Goal: Feedback & Contribution: Leave review/rating

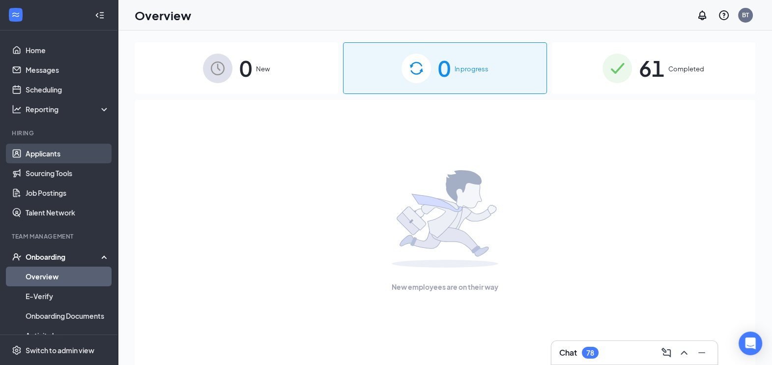
click at [37, 147] on link "Applicants" at bounding box center [68, 154] width 84 height 20
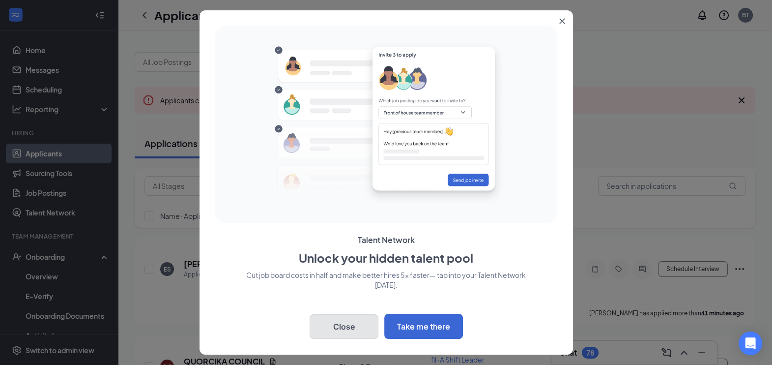
click at [345, 317] on button "Close" at bounding box center [344, 326] width 69 height 25
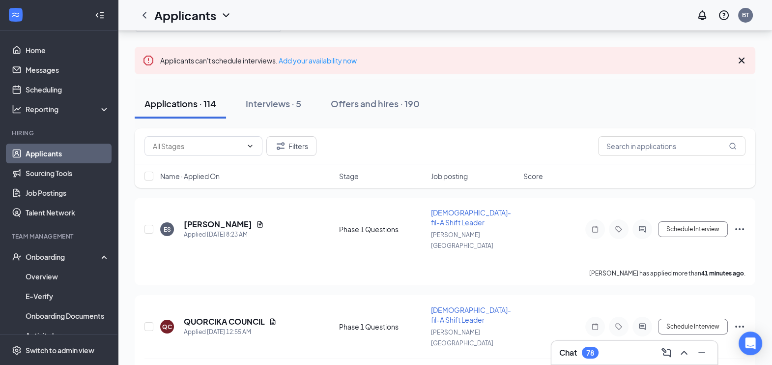
scroll to position [42, 0]
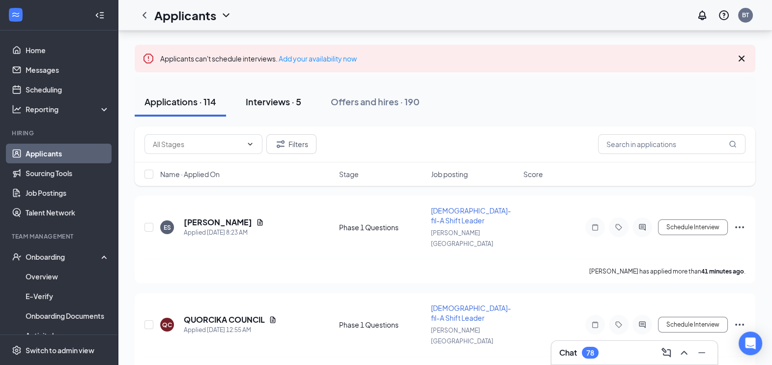
click at [291, 104] on div "Interviews · 5" at bounding box center [274, 101] width 56 height 12
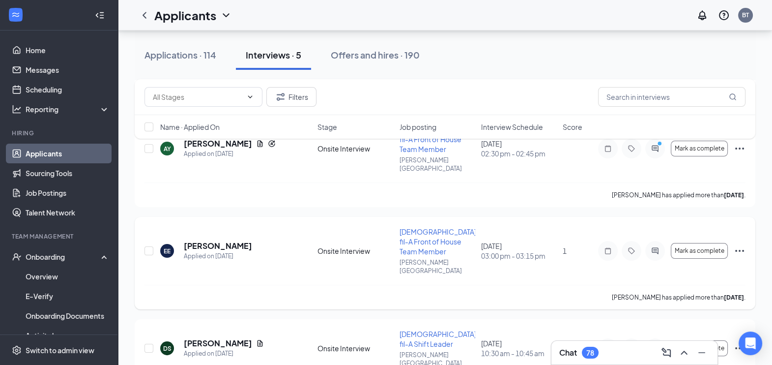
scroll to position [294, 0]
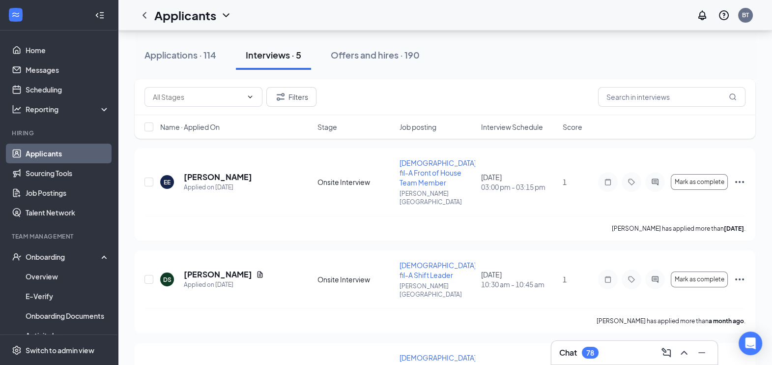
click at [625, 352] on div "Chat 78" at bounding box center [634, 353] width 150 height 16
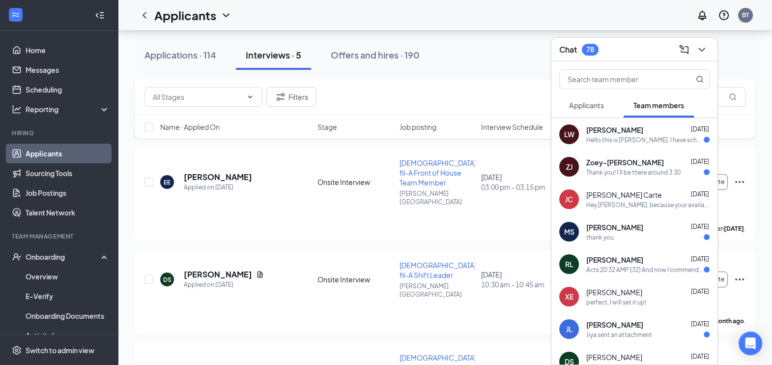
click at [646, 131] on div "[PERSON_NAME] [DATE]" at bounding box center [648, 130] width 123 height 10
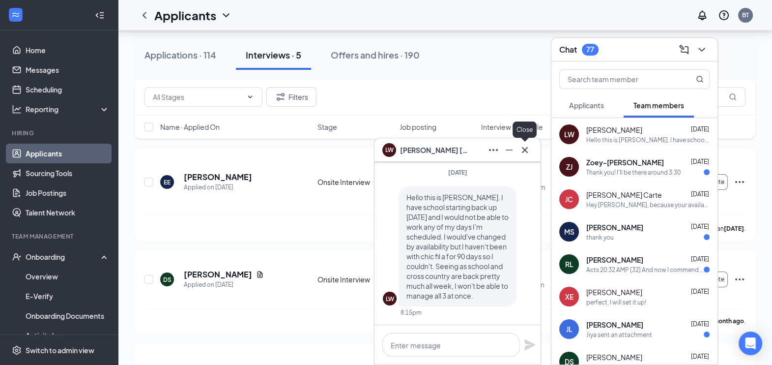
click at [520, 147] on icon "Cross" at bounding box center [525, 150] width 12 height 12
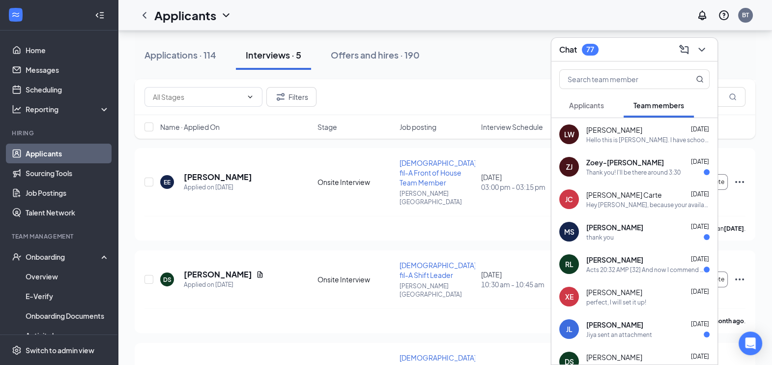
click at [642, 168] on div "Thank you! I'll be there around 3:30" at bounding box center [634, 172] width 94 height 8
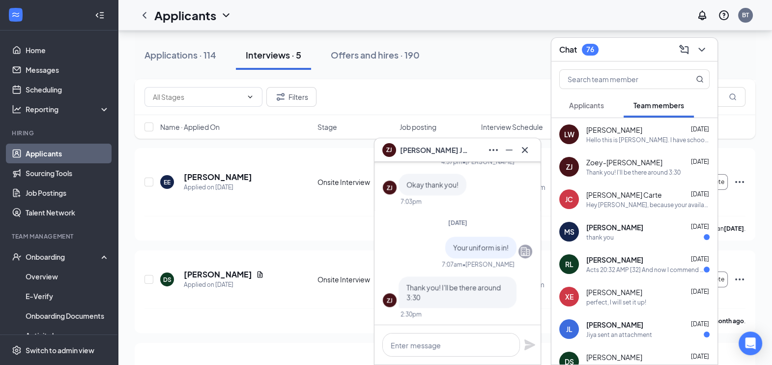
scroll to position [0, 0]
click at [529, 151] on icon "Cross" at bounding box center [525, 150] width 12 height 12
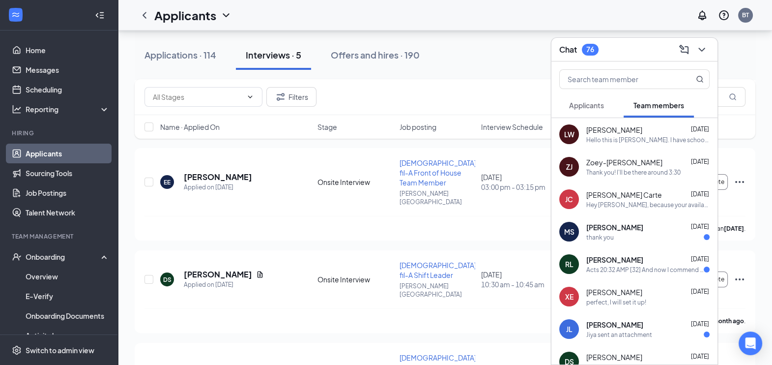
click at [663, 213] on div "[PERSON_NAME] Carte [DATE] Hey [PERSON_NAME], because your availability was set…" at bounding box center [635, 199] width 166 height 32
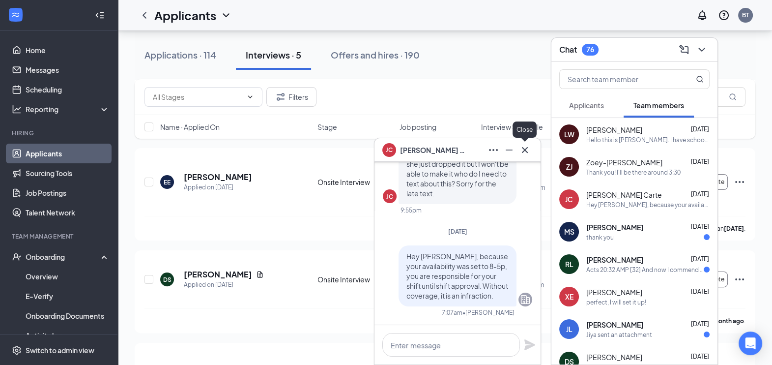
click at [520, 149] on icon "Cross" at bounding box center [525, 150] width 12 height 12
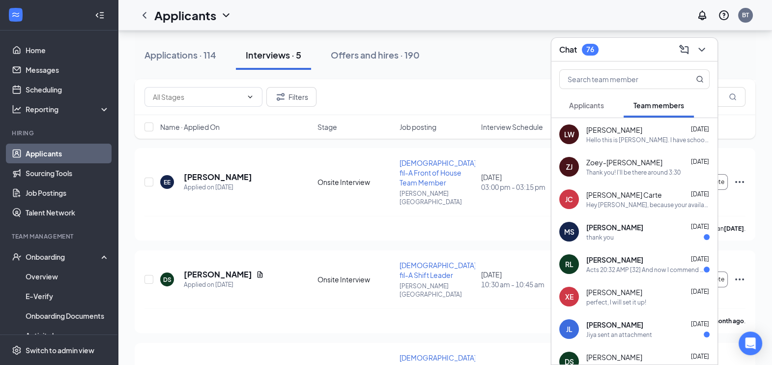
click at [620, 246] on div "[PERSON_NAME] [DATE] thank you" at bounding box center [635, 231] width 166 height 32
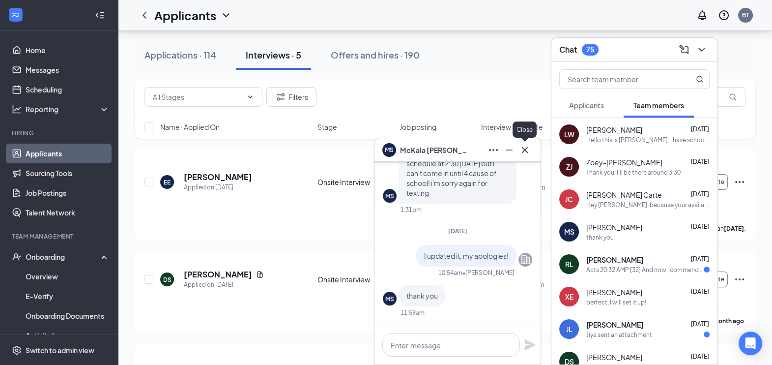
click at [528, 153] on icon "Cross" at bounding box center [525, 150] width 12 height 12
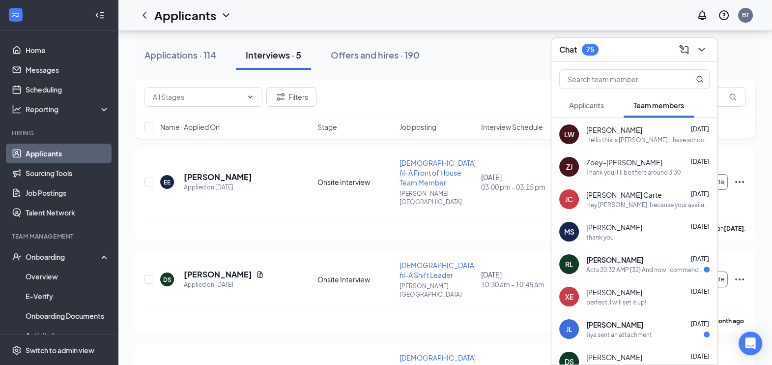
click at [633, 262] on div "[PERSON_NAME] [DATE]" at bounding box center [648, 260] width 123 height 10
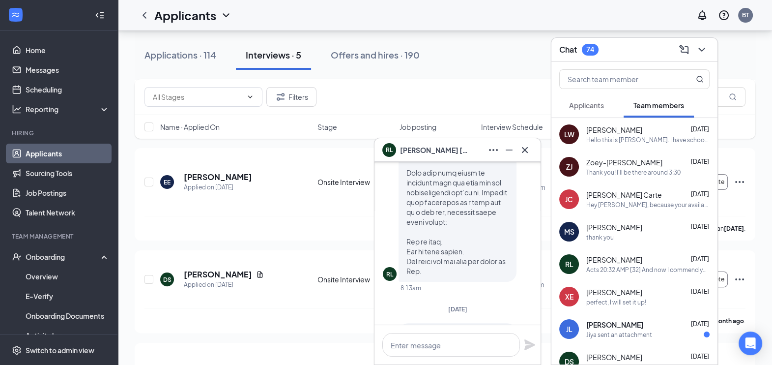
scroll to position [-230, 0]
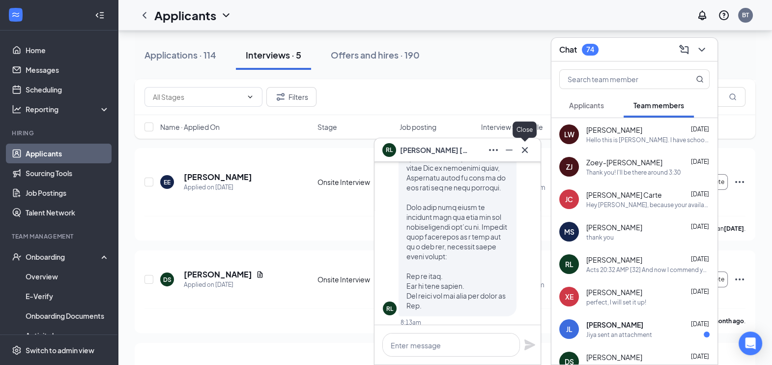
click at [525, 149] on icon "Cross" at bounding box center [525, 150] width 6 height 6
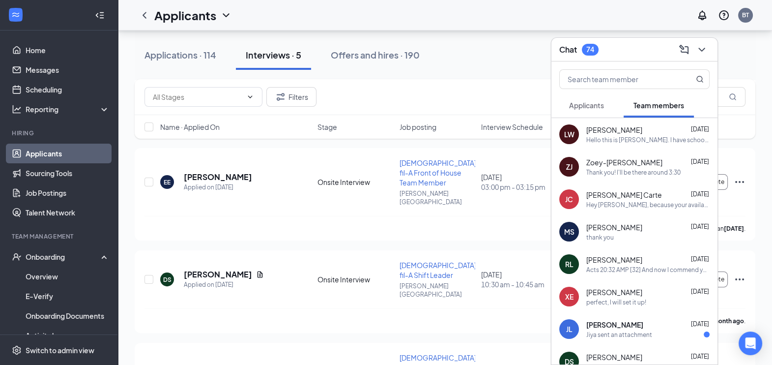
click at [639, 334] on div "Jiya sent an attachment" at bounding box center [620, 334] width 66 height 8
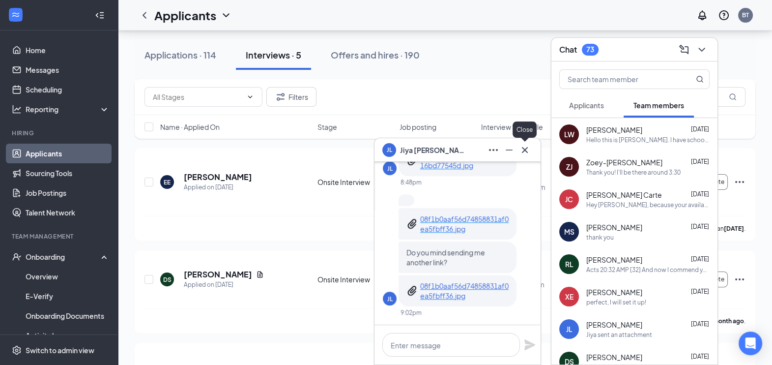
click at [526, 150] on icon "Cross" at bounding box center [525, 150] width 6 height 6
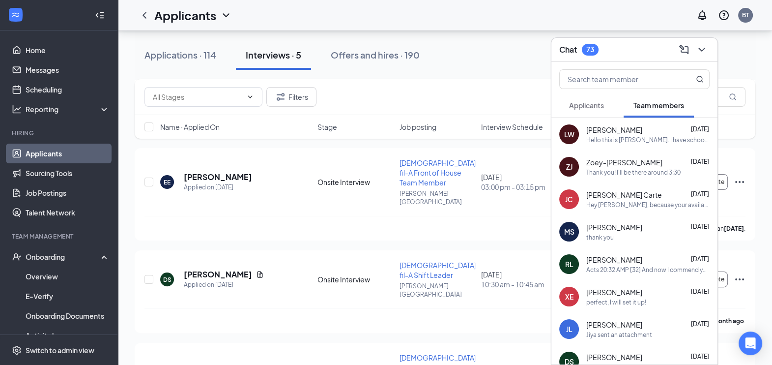
click at [664, 143] on div "Hello this is [PERSON_NAME]. I have school starting back up [DATE] and I would …" at bounding box center [648, 140] width 123 height 8
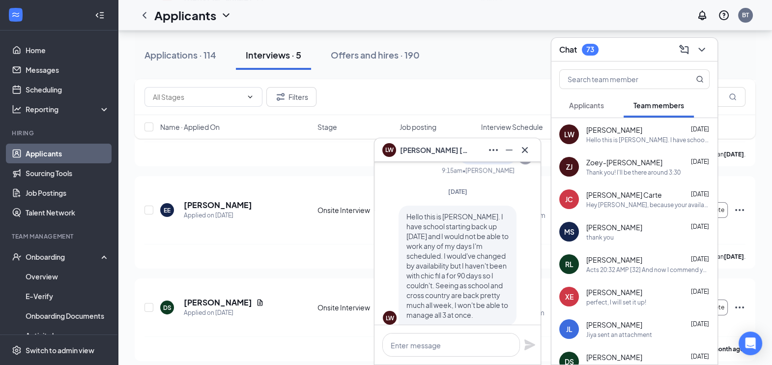
scroll to position [0, 0]
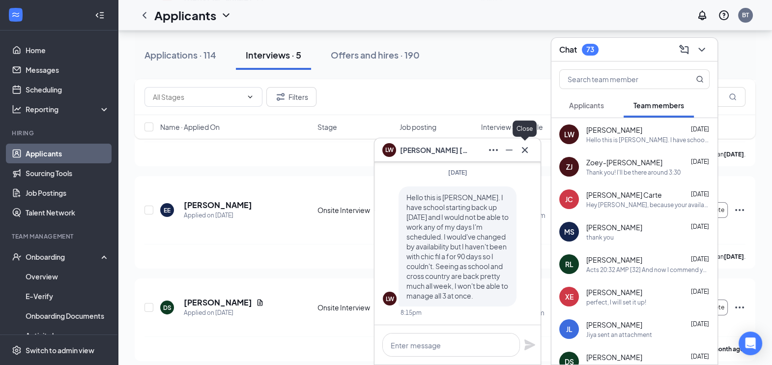
click at [527, 155] on icon "Cross" at bounding box center [525, 150] width 12 height 12
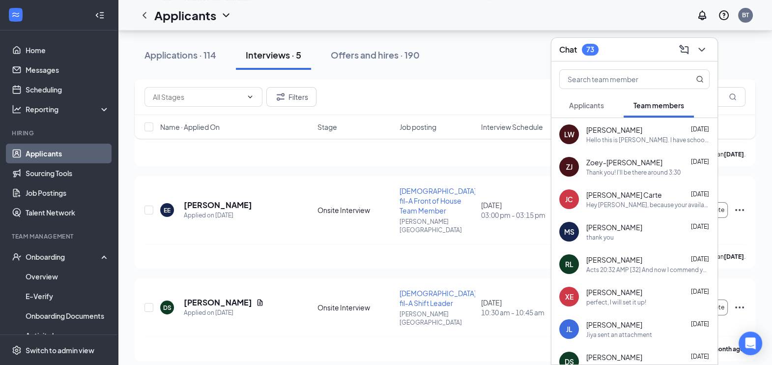
click at [661, 144] on div "[PERSON_NAME] [DATE] Hello this is [PERSON_NAME]. I have school starting back u…" at bounding box center [635, 134] width 166 height 32
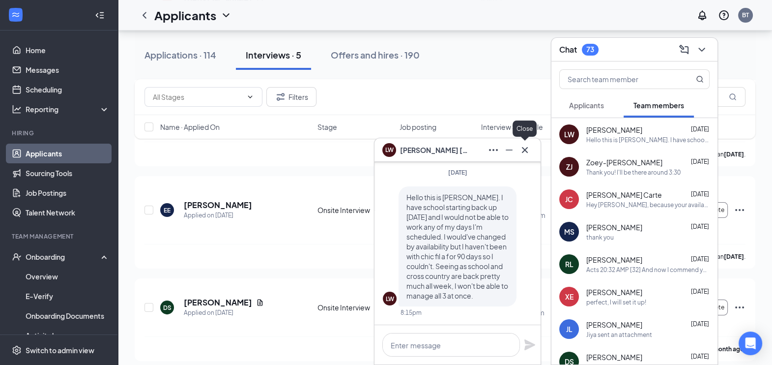
click at [526, 155] on icon "Cross" at bounding box center [525, 150] width 12 height 12
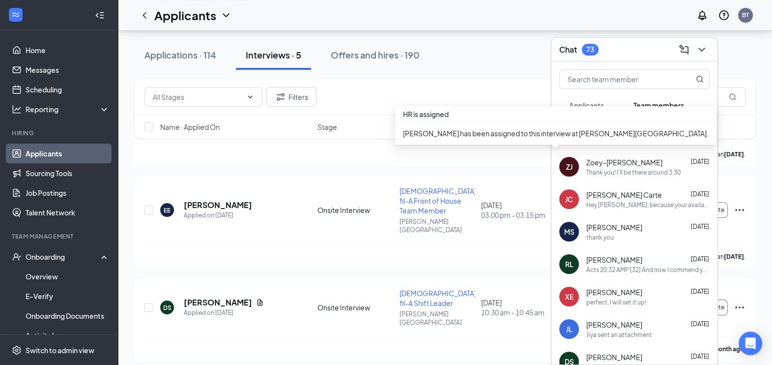
click at [526, 200] on div "[DATE] 03:00 pm - 03:15 pm" at bounding box center [519, 210] width 76 height 20
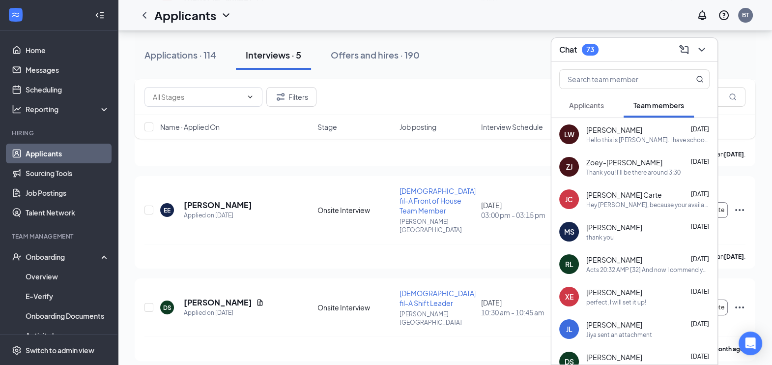
click at [622, 57] on div "Chat 73" at bounding box center [634, 49] width 150 height 15
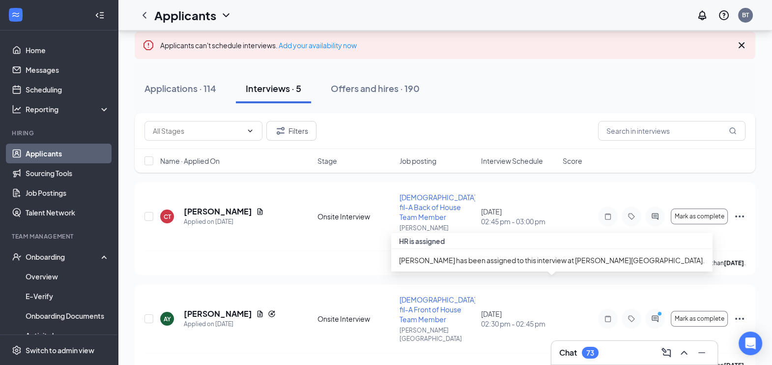
scroll to position [52, 0]
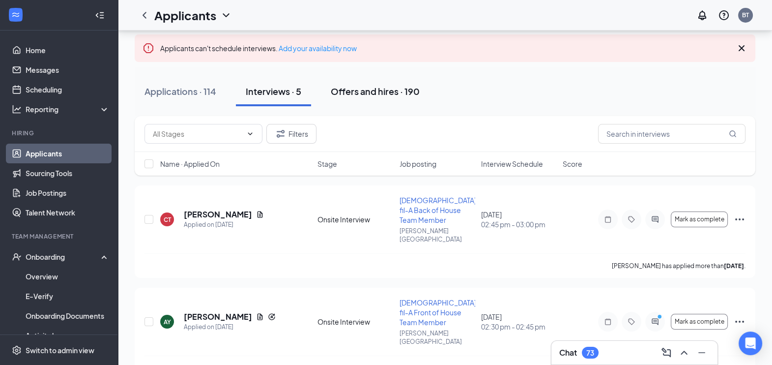
click at [377, 95] on div "Offers and hires · 190" at bounding box center [375, 91] width 89 height 12
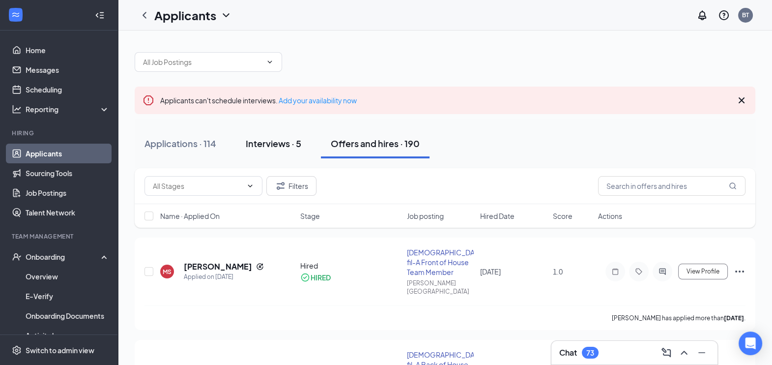
click at [282, 141] on div "Interviews · 5" at bounding box center [274, 143] width 56 height 12
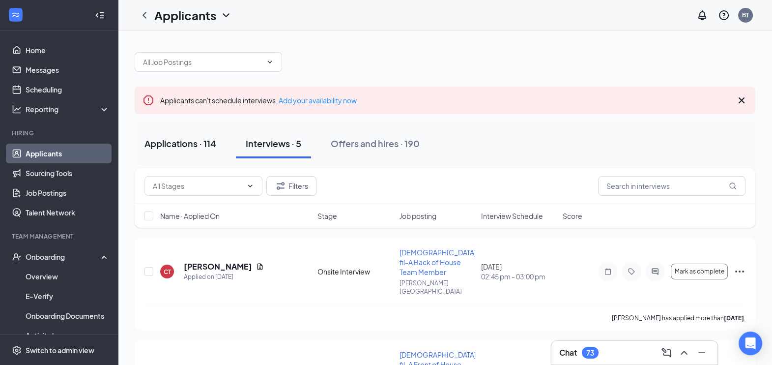
click at [201, 143] on div "Applications · 114" at bounding box center [181, 143] width 72 height 12
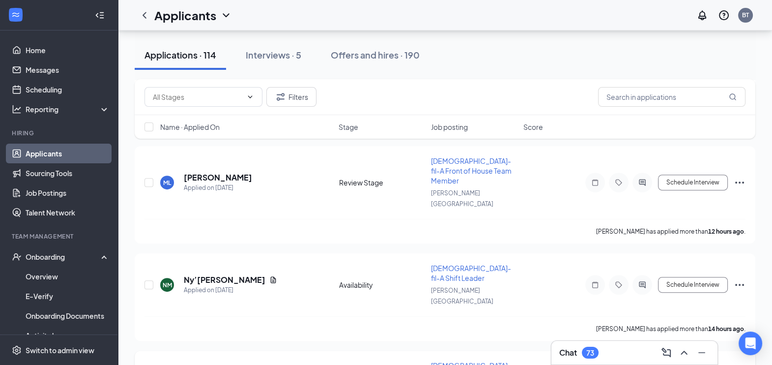
scroll to position [501, 0]
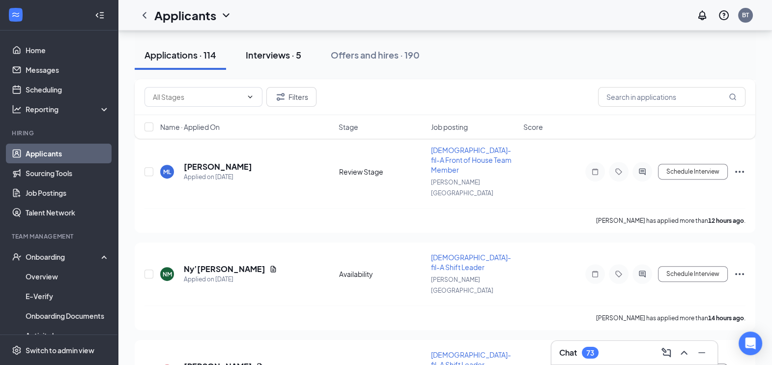
click at [303, 56] on button "Interviews · 5" at bounding box center [273, 54] width 75 height 29
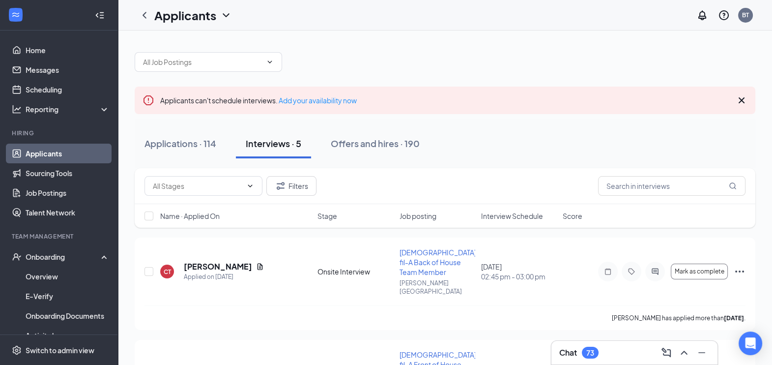
click at [303, 56] on div at bounding box center [445, 56] width 621 height 29
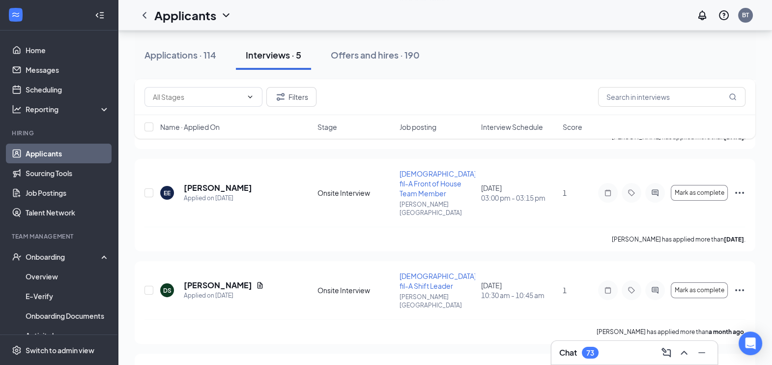
scroll to position [294, 0]
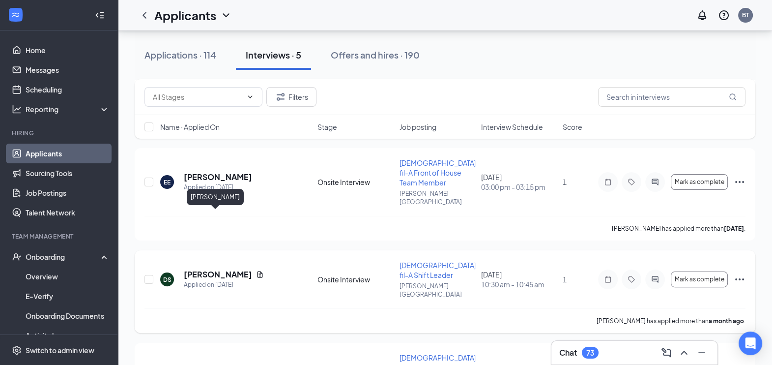
click at [228, 269] on h5 "[PERSON_NAME]" at bounding box center [218, 274] width 68 height 11
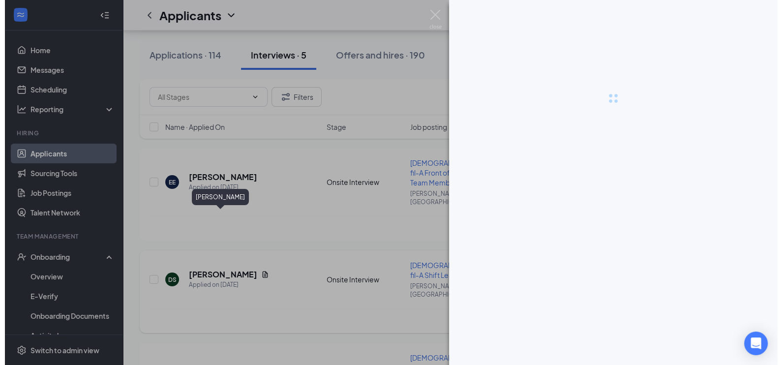
scroll to position [284, 0]
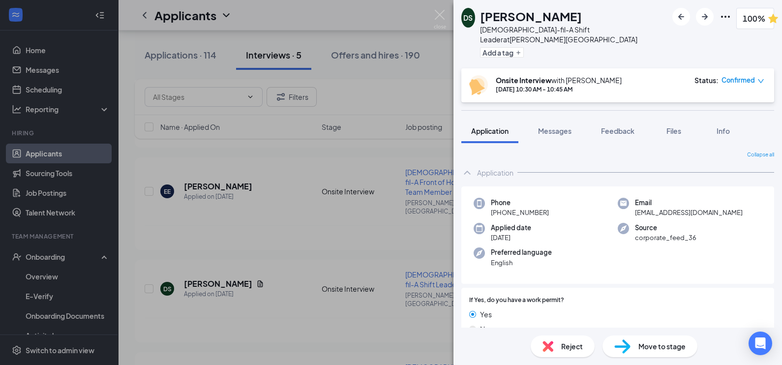
click at [618, 105] on div "DS [PERSON_NAME] [DEMOGRAPHIC_DATA]-fil-A Shift Leader at [PERSON_NAME][GEOGRAP…" at bounding box center [617, 182] width 328 height 365
click at [618, 126] on span "Feedback" at bounding box center [617, 130] width 33 height 9
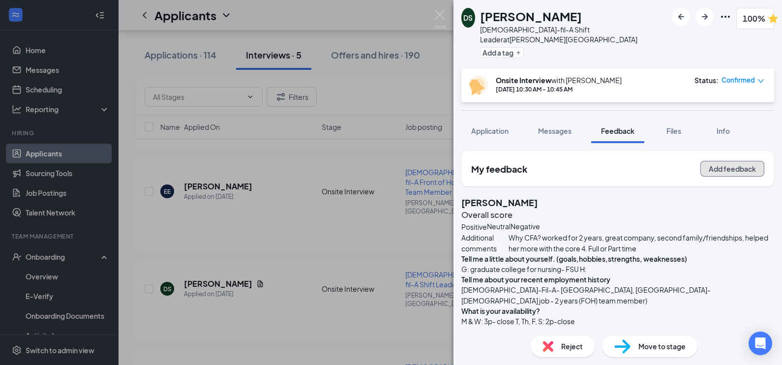
click at [720, 166] on button "Add feedback" at bounding box center [732, 169] width 64 height 16
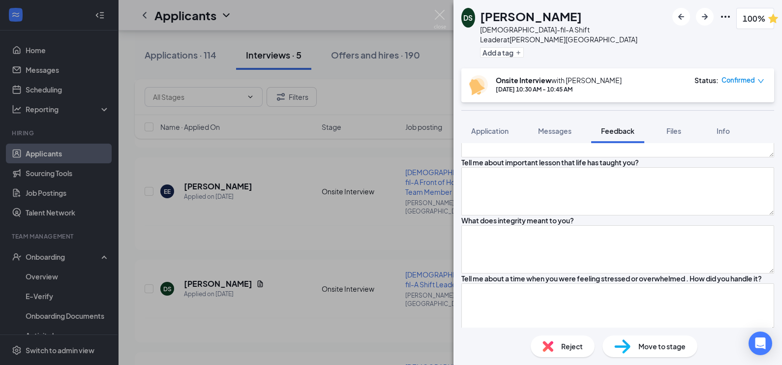
scroll to position [503, 0]
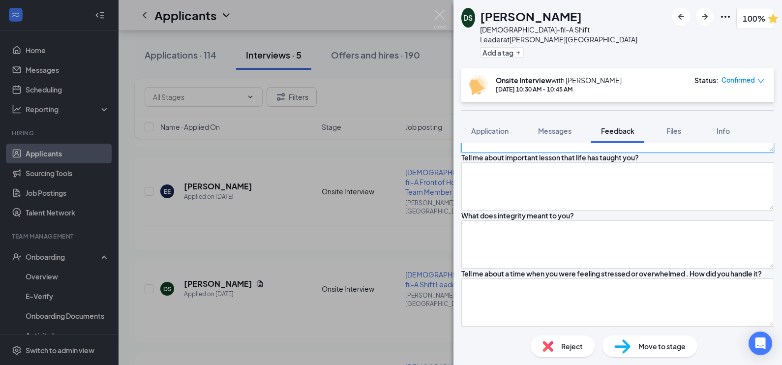
click at [669, 152] on textarea at bounding box center [617, 128] width 313 height 48
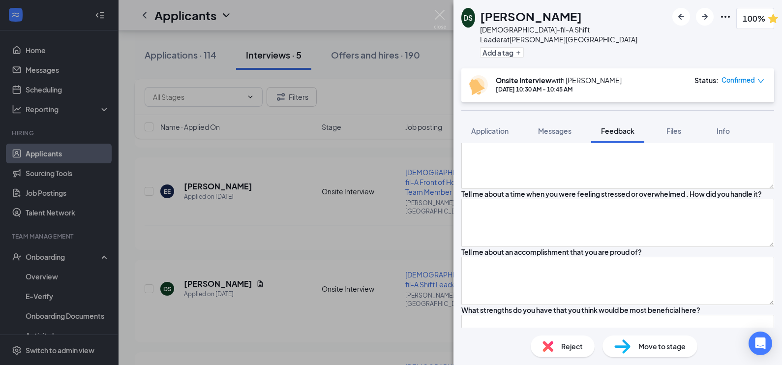
scroll to position [610, 0]
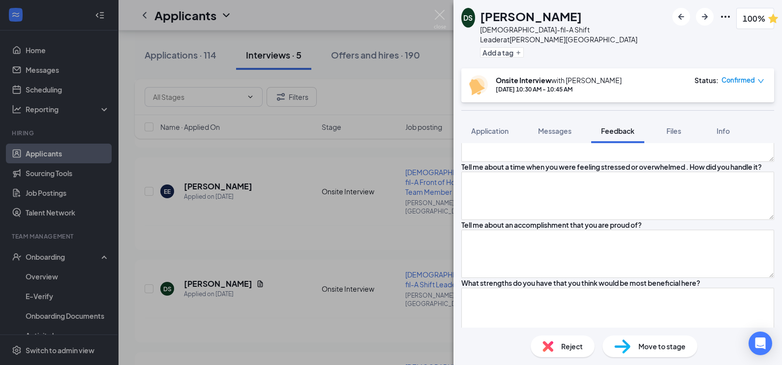
type textarea "Adapting to change"
click at [669, 104] on textarea at bounding box center [617, 80] width 313 height 48
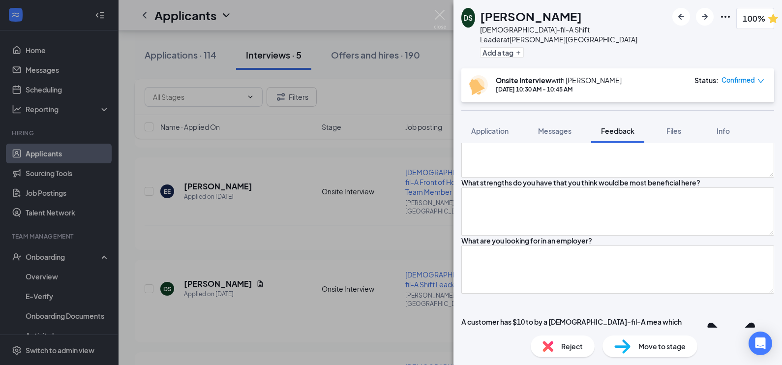
scroll to position [716, 0]
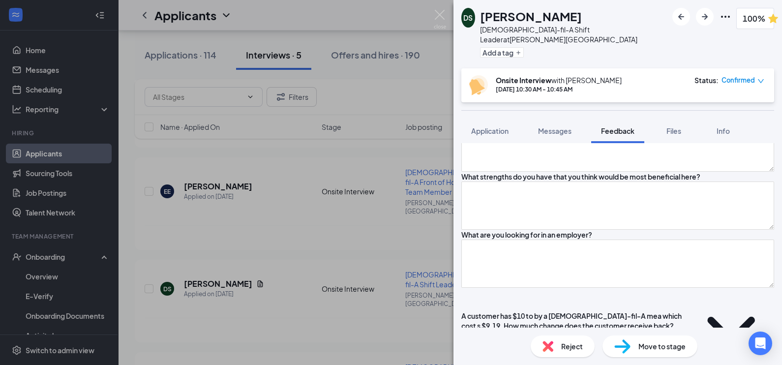
type textarea "Control yourself in hard situations"
click at [673, 114] on textarea at bounding box center [617, 89] width 313 height 48
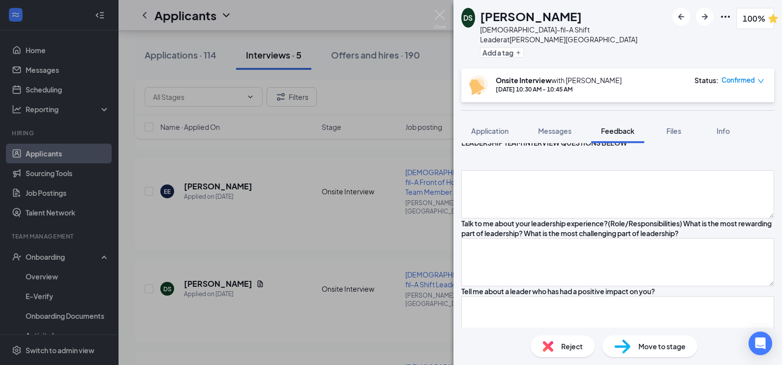
scroll to position [920, 0]
type textarea "My brother and mom arguing. talked to both parties equally and was able to get …"
click at [644, 26] on textarea at bounding box center [617, 2] width 313 height 48
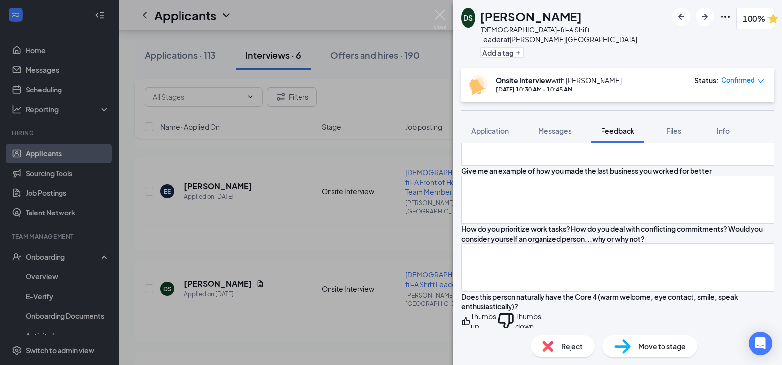
scroll to position [1307, 0]
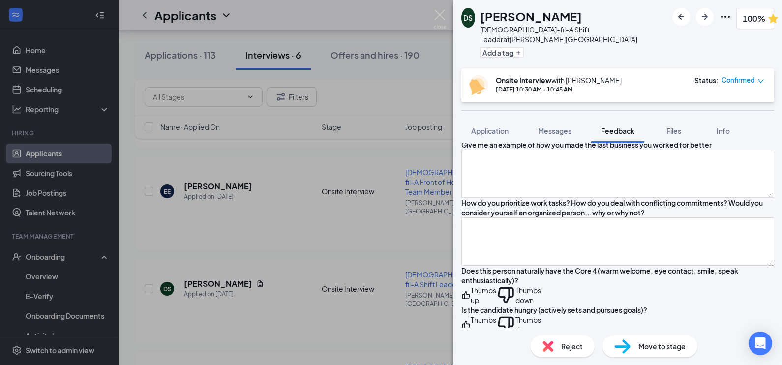
type textarea "Previously worked at cfa so knowledgeable with the business and its like second…"
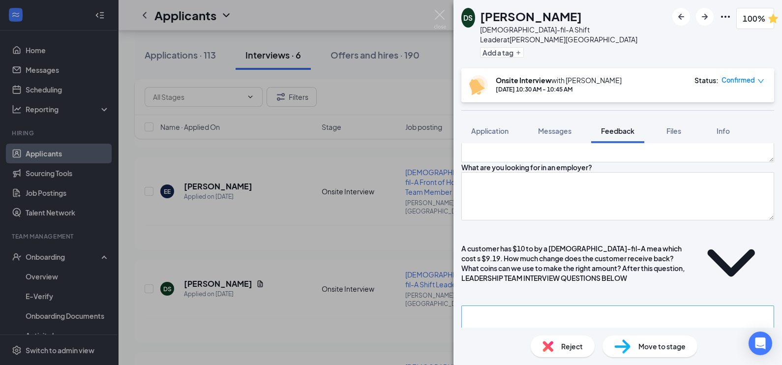
scroll to position [789, 0]
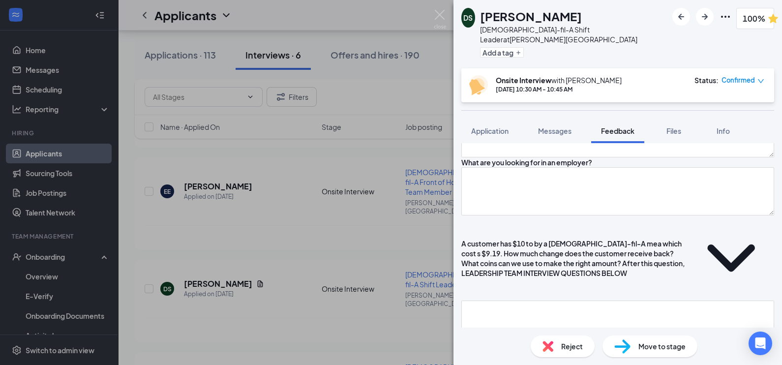
type textarea "Helping my little brother who has [MEDICAL_DATA]. Check in with people around d…"
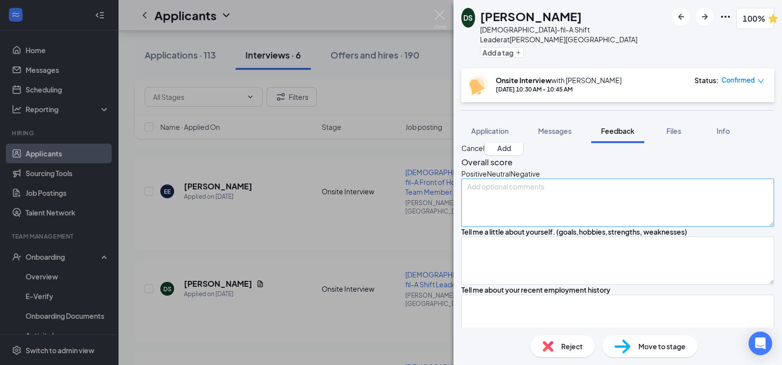
scroll to position [0, 0]
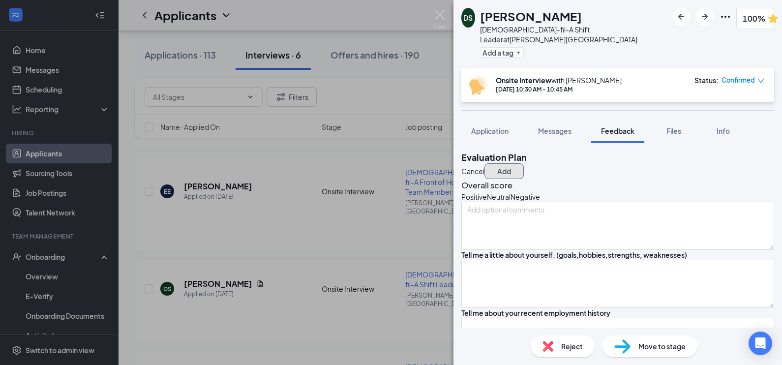
click at [524, 163] on button "Add" at bounding box center [503, 171] width 39 height 16
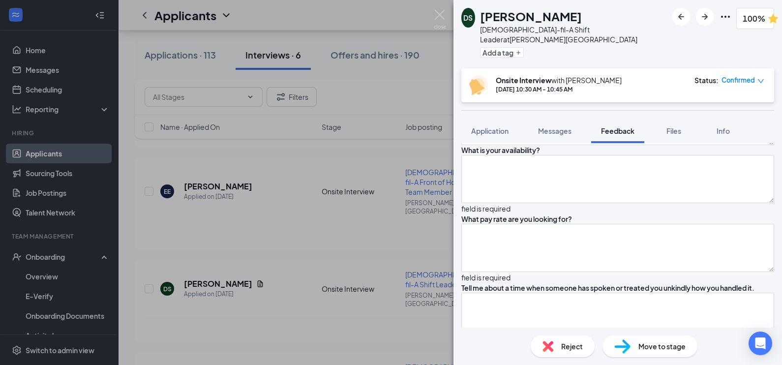
scroll to position [222, 0]
click at [531, 202] on textarea at bounding box center [617, 178] width 313 height 48
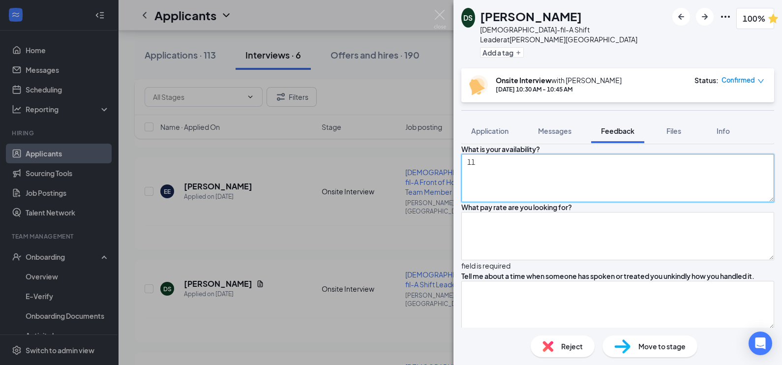
scroll to position [293, 0]
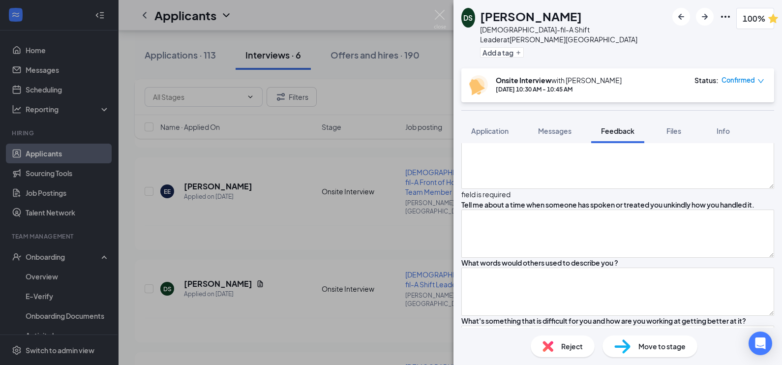
type textarea "1"
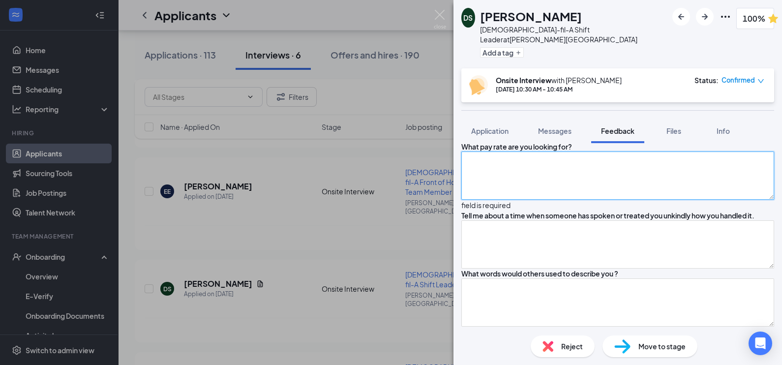
click at [515, 200] on textarea at bounding box center [617, 175] width 313 height 48
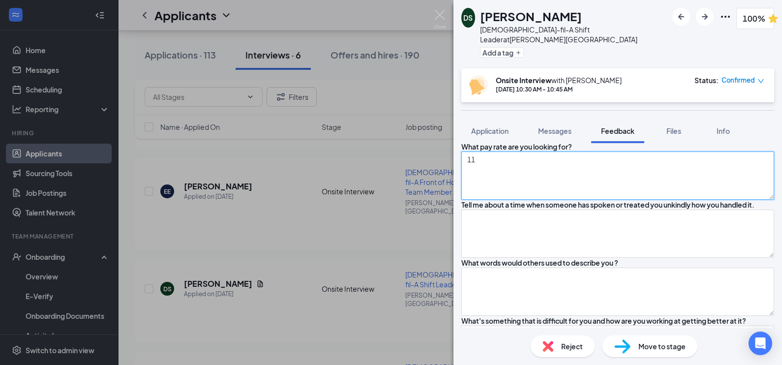
type textarea "11"
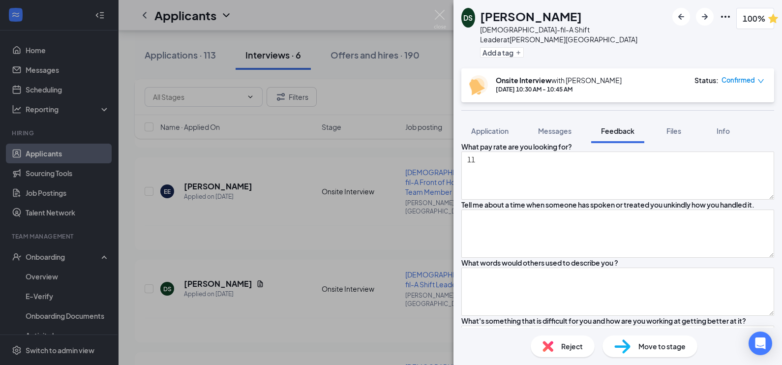
click at [529, 131] on textarea at bounding box center [617, 107] width 313 height 48
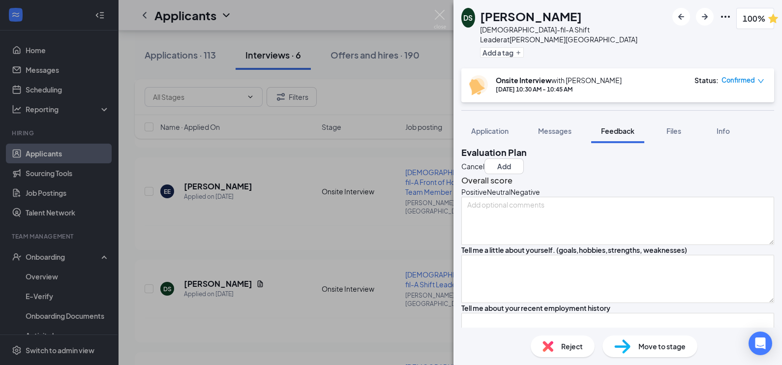
scroll to position [0, 0]
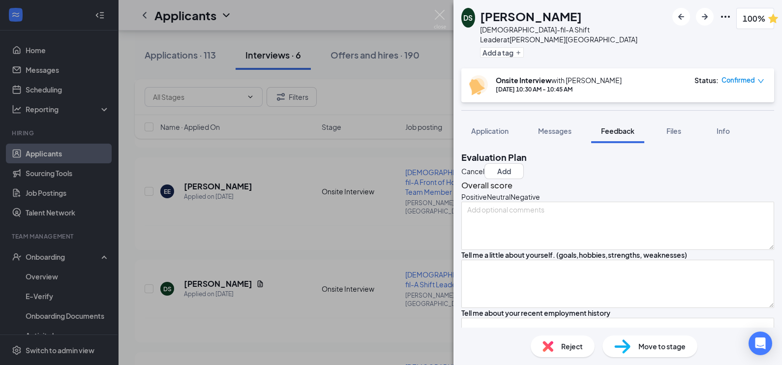
type textarea "see other feedback"
click at [485, 202] on div "Positive" at bounding box center [474, 197] width 26 height 10
drag, startPoint x: 485, startPoint y: 209, endPoint x: 502, endPoint y: 202, distance: 18.7
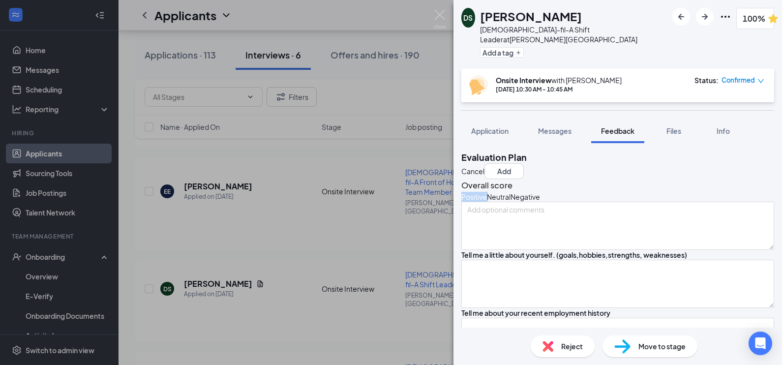
click at [487, 202] on div "Positive" at bounding box center [474, 197] width 26 height 10
click at [742, 151] on div "Evaluation Plan Cancel Add" at bounding box center [617, 165] width 313 height 28
click at [524, 163] on button "Add" at bounding box center [503, 171] width 39 height 16
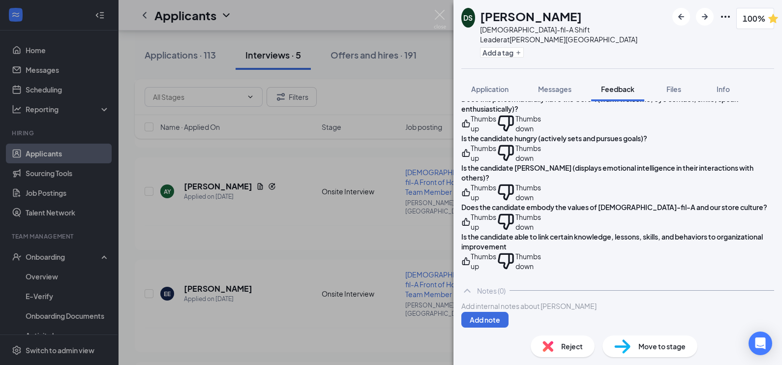
scroll to position [1791, 0]
click at [570, 281] on div "Notes (0)" at bounding box center [617, 291] width 313 height 20
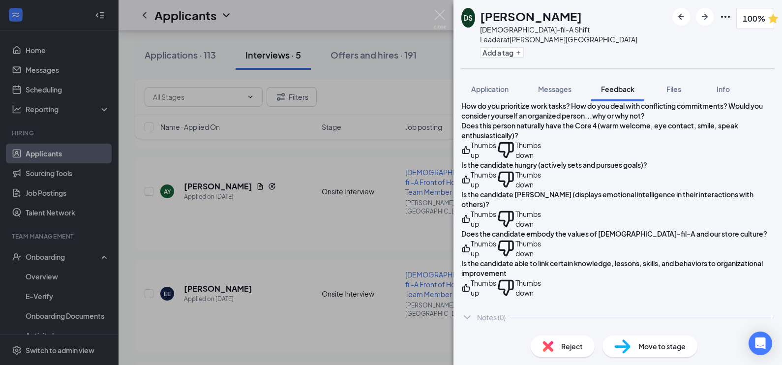
scroll to position [1749, 0]
click at [767, 263] on div "My Feedback Overall score Positive Neutral Negative Additional comments Tell me…" at bounding box center [617, 214] width 328 height 226
click at [464, 316] on icon "ChevronDown" at bounding box center [467, 318] width 12 height 12
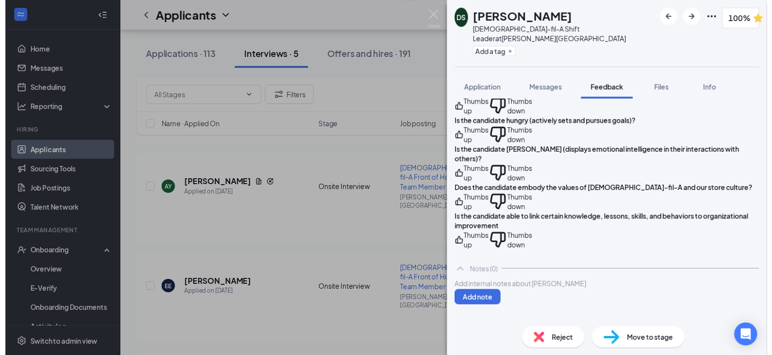
scroll to position [1791, 0]
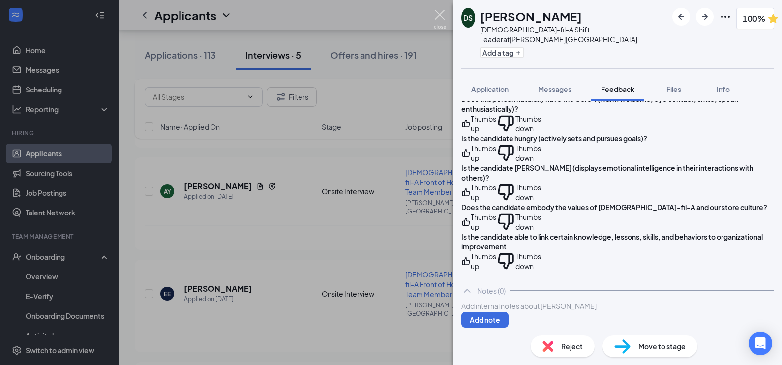
click at [444, 12] on img at bounding box center [440, 19] width 12 height 19
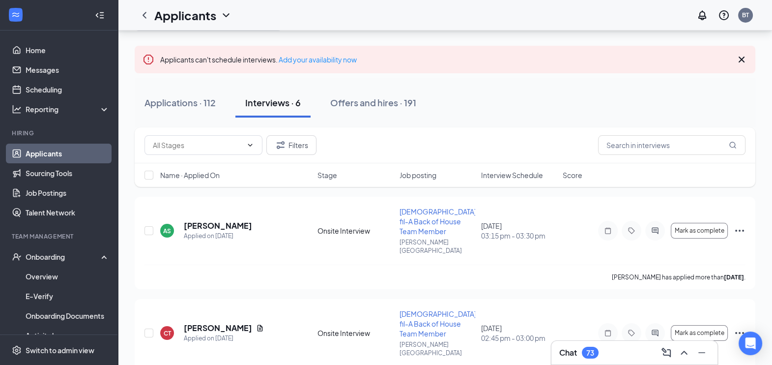
scroll to position [41, 0]
